Goal: Find specific page/section: Find specific page/section

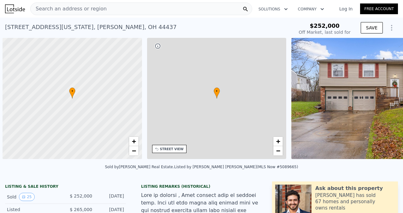
scroll to position [0, 3]
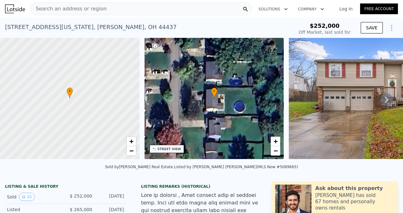
click at [242, 107] on div "• + −" at bounding box center [215, 98] width 140 height 121
click at [202, 126] on div "• + −" at bounding box center [215, 98] width 140 height 121
click at [277, 141] on span "+" at bounding box center [276, 141] width 4 height 8
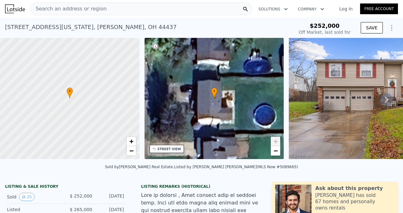
click at [277, 141] on span "+" at bounding box center [276, 141] width 4 height 8
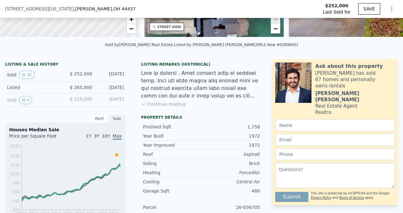
scroll to position [126, 0]
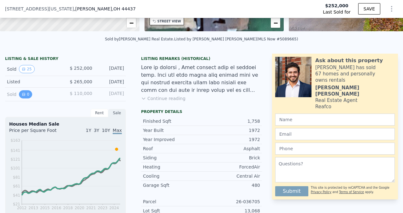
click at [23, 95] on icon "View historical data" at bounding box center [24, 95] width 4 height 4
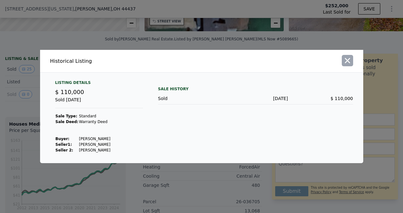
click at [348, 59] on icon "button" at bounding box center [347, 60] width 9 height 9
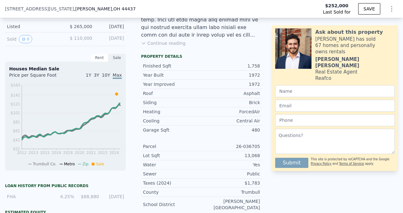
scroll to position [166, 0]
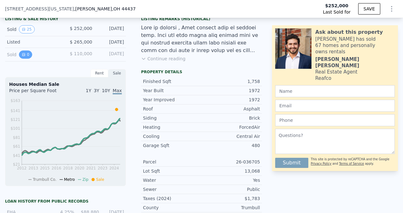
click at [23, 53] on icon "View historical data" at bounding box center [23, 54] width 3 height 3
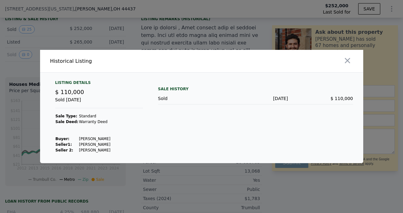
click at [9, 68] on div at bounding box center [201, 106] width 403 height 213
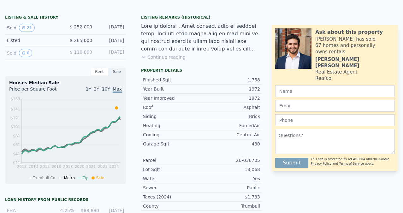
scroll to position [0, 0]
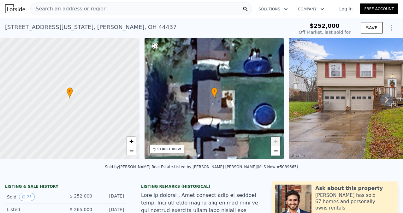
click at [80, 10] on span "Search an address or region" at bounding box center [69, 9] width 76 height 8
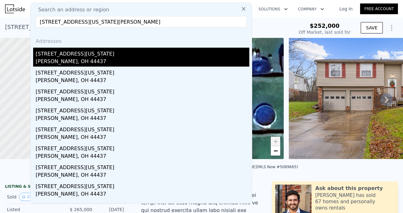
type input "[STREET_ADDRESS][US_STATE][PERSON_NAME]"
click at [53, 58] on div "[PERSON_NAME], OH 44437" at bounding box center [143, 62] width 214 height 9
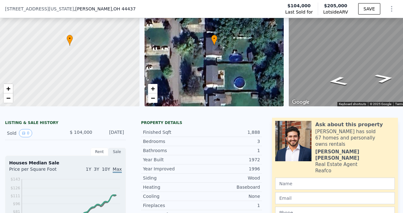
scroll to position [45, 0]
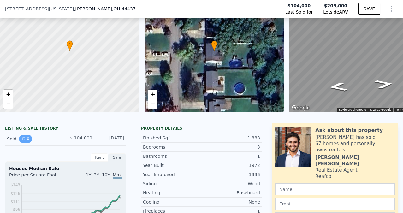
click at [27, 139] on button "0" at bounding box center [25, 139] width 13 height 8
